Goal: Task Accomplishment & Management: Use online tool/utility

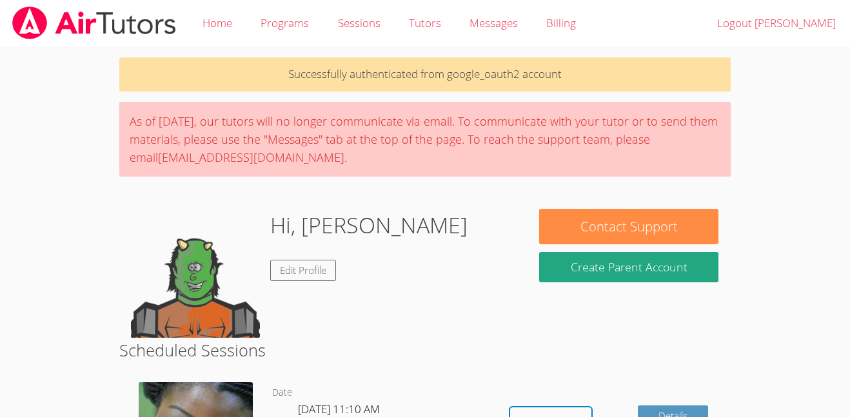
scroll to position [101, 0]
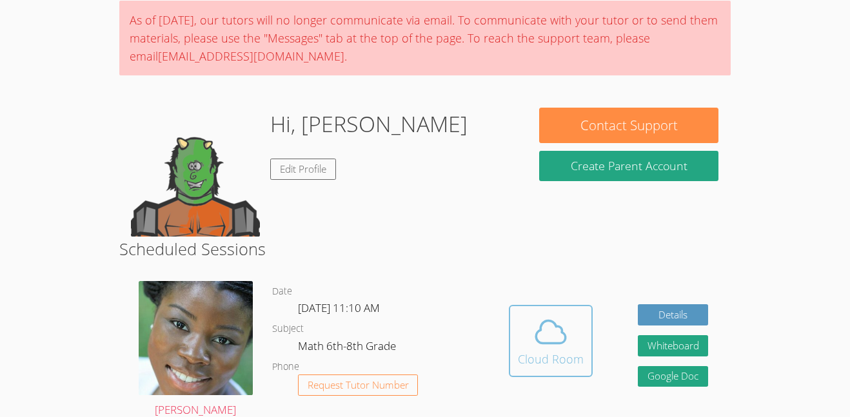
click at [551, 358] on div "Cloud Room" at bounding box center [551, 359] width 66 height 18
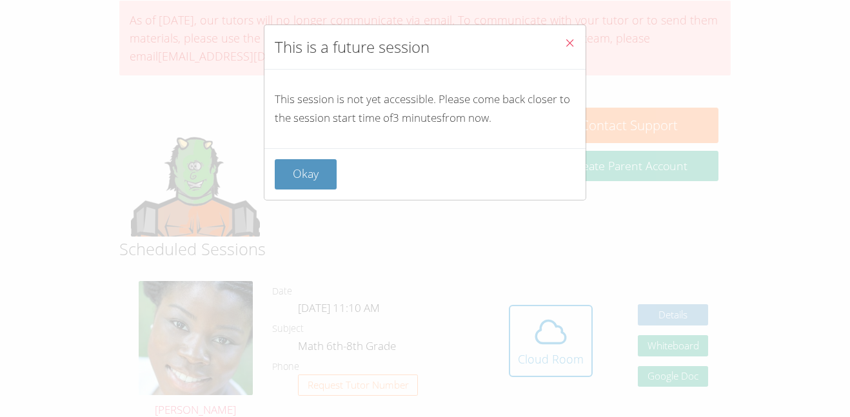
click at [303, 158] on div "Okay" at bounding box center [425, 174] width 321 height 52
click at [307, 179] on button "Okay" at bounding box center [306, 174] width 62 height 30
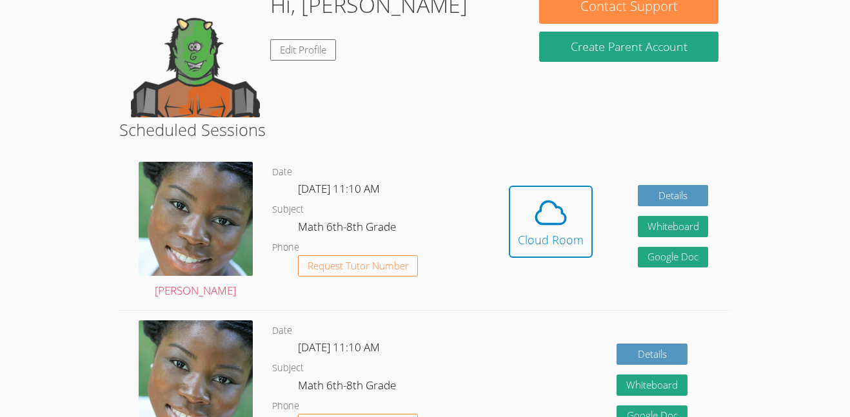
scroll to position [247, 0]
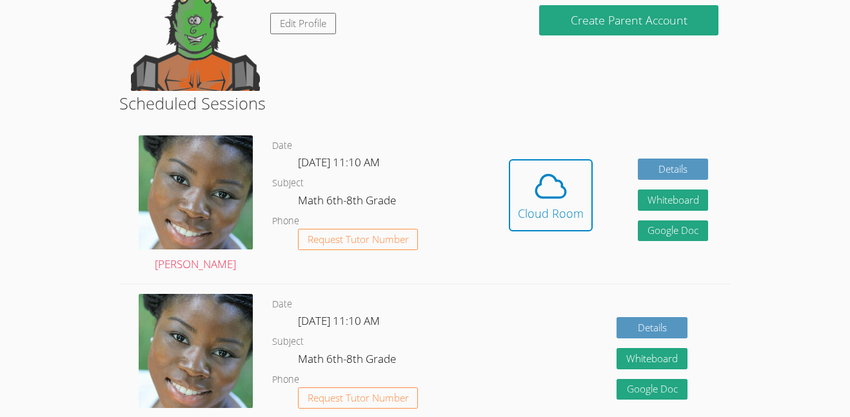
click at [568, 405] on div "Details Whiteboard Hidden Google Doc" at bounding box center [609, 364] width 245 height 158
click at [565, 397] on div "Details Whiteboard Hidden Google Doc" at bounding box center [609, 364] width 245 height 158
click at [527, 224] on button "Cloud Room" at bounding box center [551, 195] width 84 height 72
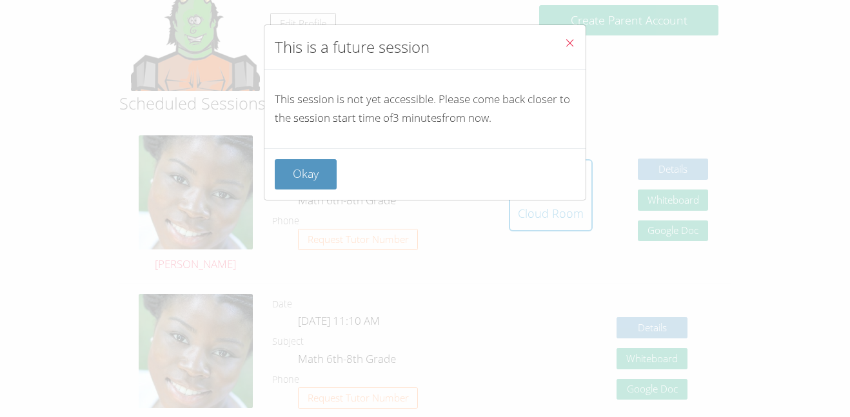
click at [572, 32] on button "Close" at bounding box center [570, 44] width 32 height 39
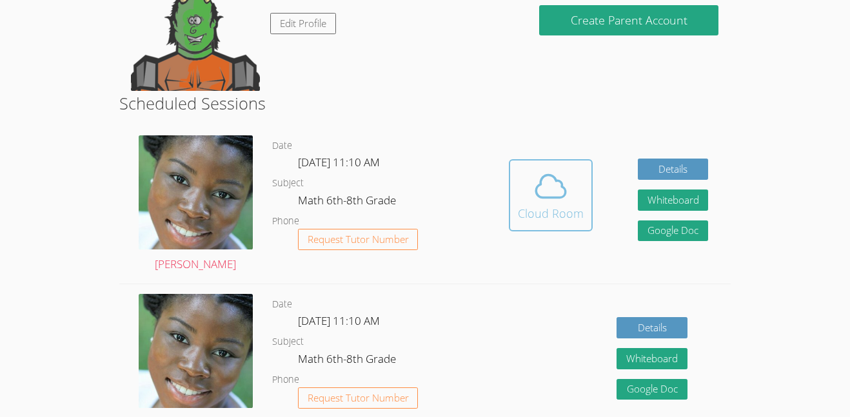
click at [552, 175] on icon at bounding box center [551, 186] width 30 height 23
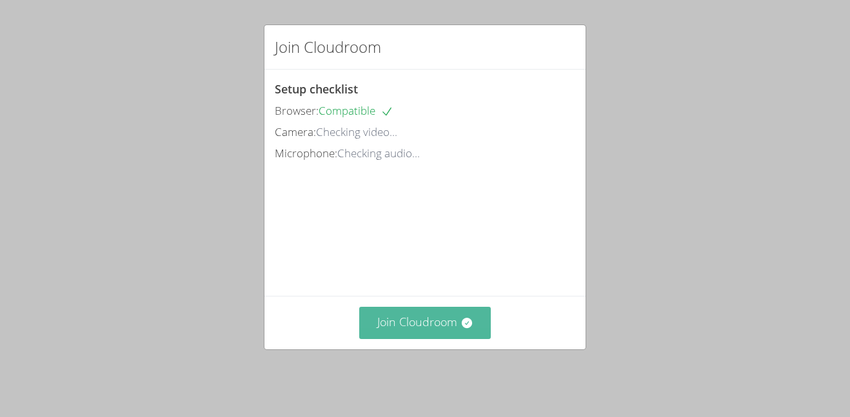
click at [439, 321] on button "Join Cloudroom" at bounding box center [425, 323] width 132 height 32
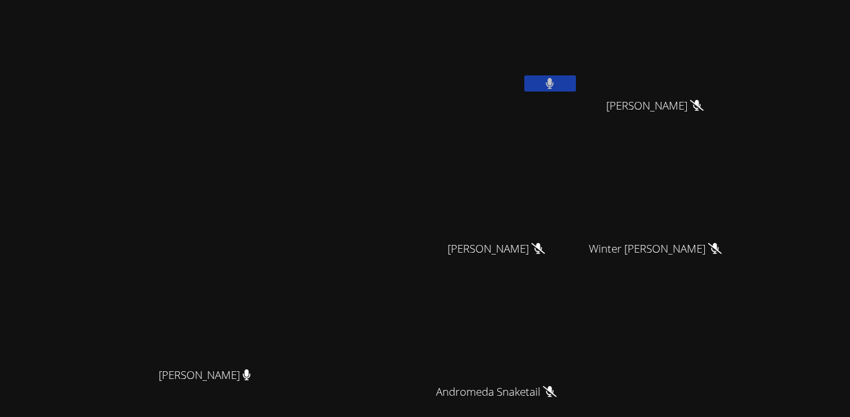
click at [576, 81] on button at bounding box center [551, 83] width 52 height 16
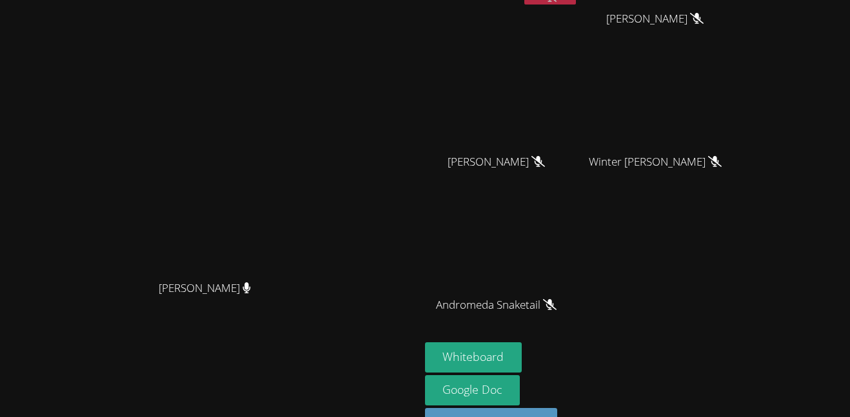
scroll to position [126, 0]
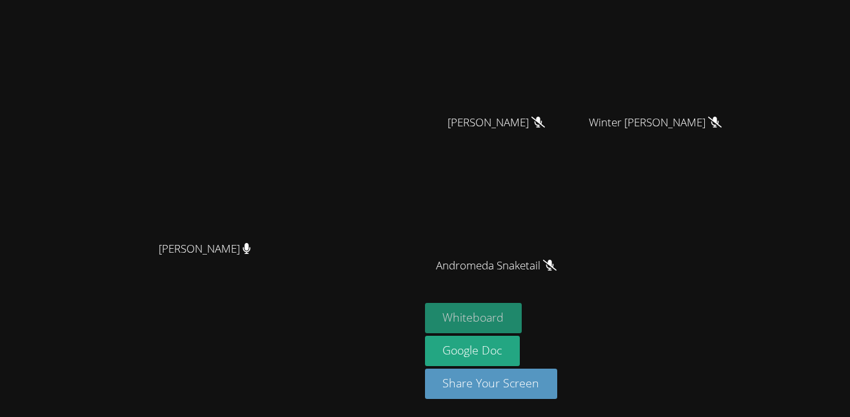
click at [523, 329] on button "Whiteboard" at bounding box center [473, 318] width 97 height 30
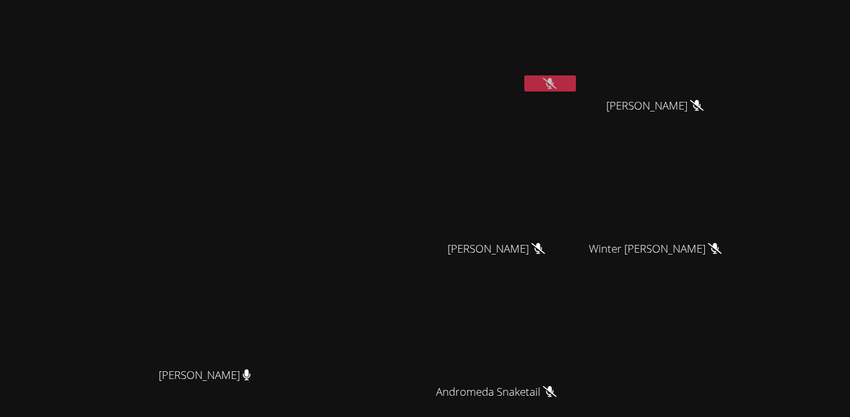
click at [576, 85] on button at bounding box center [551, 83] width 52 height 16
click at [576, 83] on button at bounding box center [551, 83] width 52 height 16
click at [576, 87] on button at bounding box center [551, 83] width 52 height 16
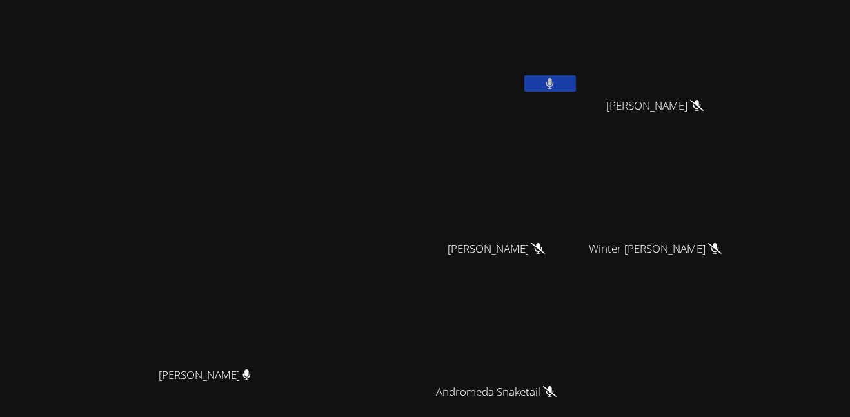
click at [576, 75] on button at bounding box center [551, 83] width 52 height 16
click at [557, 82] on icon at bounding box center [550, 83] width 14 height 11
click at [576, 82] on button at bounding box center [551, 83] width 52 height 16
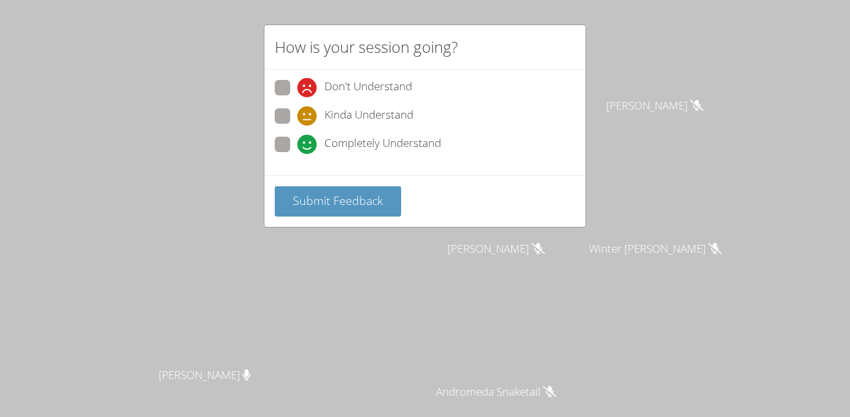
click at [379, 148] on span "Completely Understand" at bounding box center [383, 144] width 117 height 19
click at [308, 148] on input "Completely Understand" at bounding box center [302, 142] width 11 height 11
radio input "true"
click at [368, 196] on span "Submit Feedback" at bounding box center [338, 200] width 90 height 15
